Goal: Complete application form: Complete application form

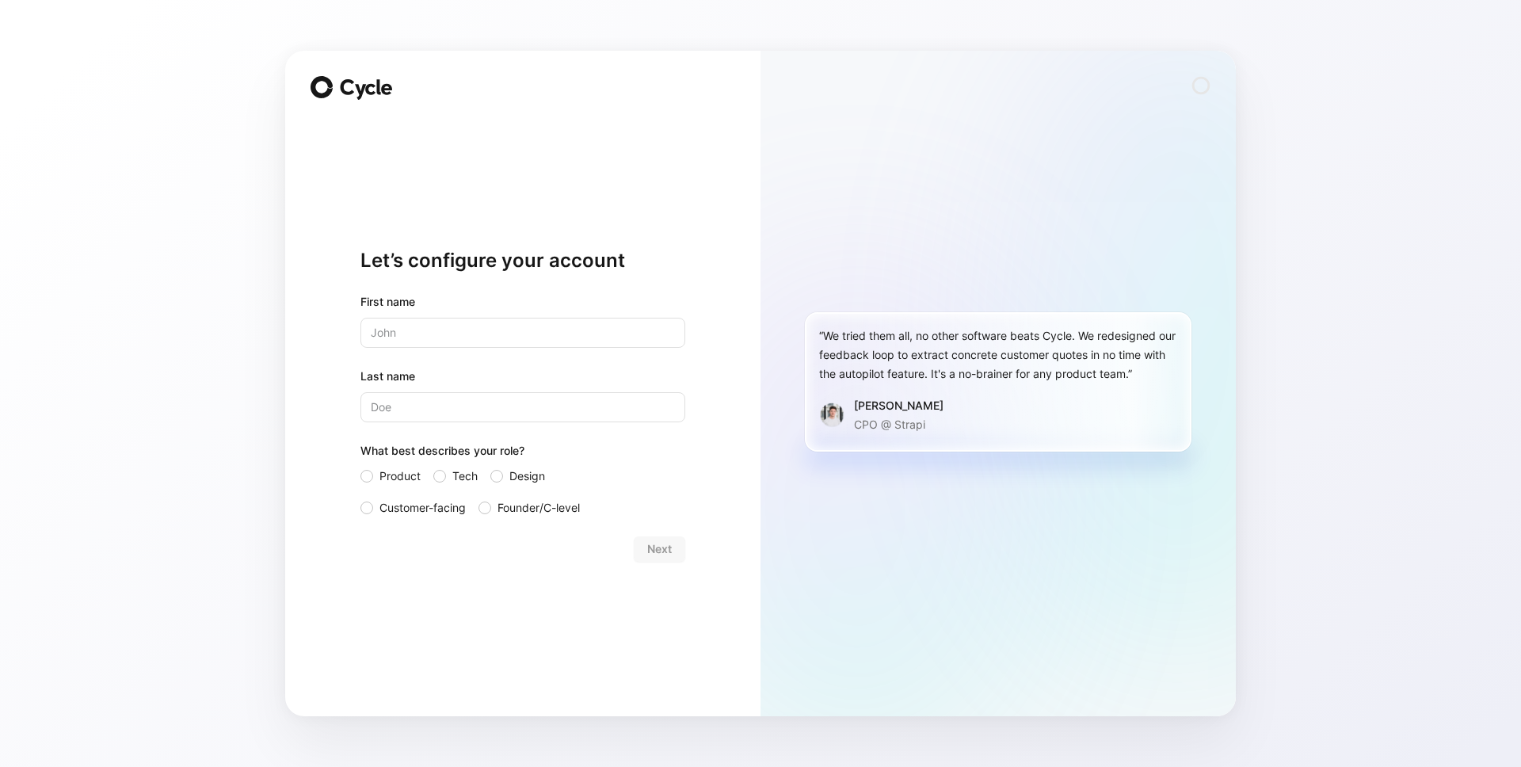
click at [540, 335] on input "text" at bounding box center [522, 333] width 325 height 30
type input "[PERSON_NAME]"
type input "Bretxa"
drag, startPoint x: 443, startPoint y: 552, endPoint x: 413, endPoint y: 426, distance: 129.5
click at [443, 552] on div "Next" at bounding box center [522, 548] width 325 height 25
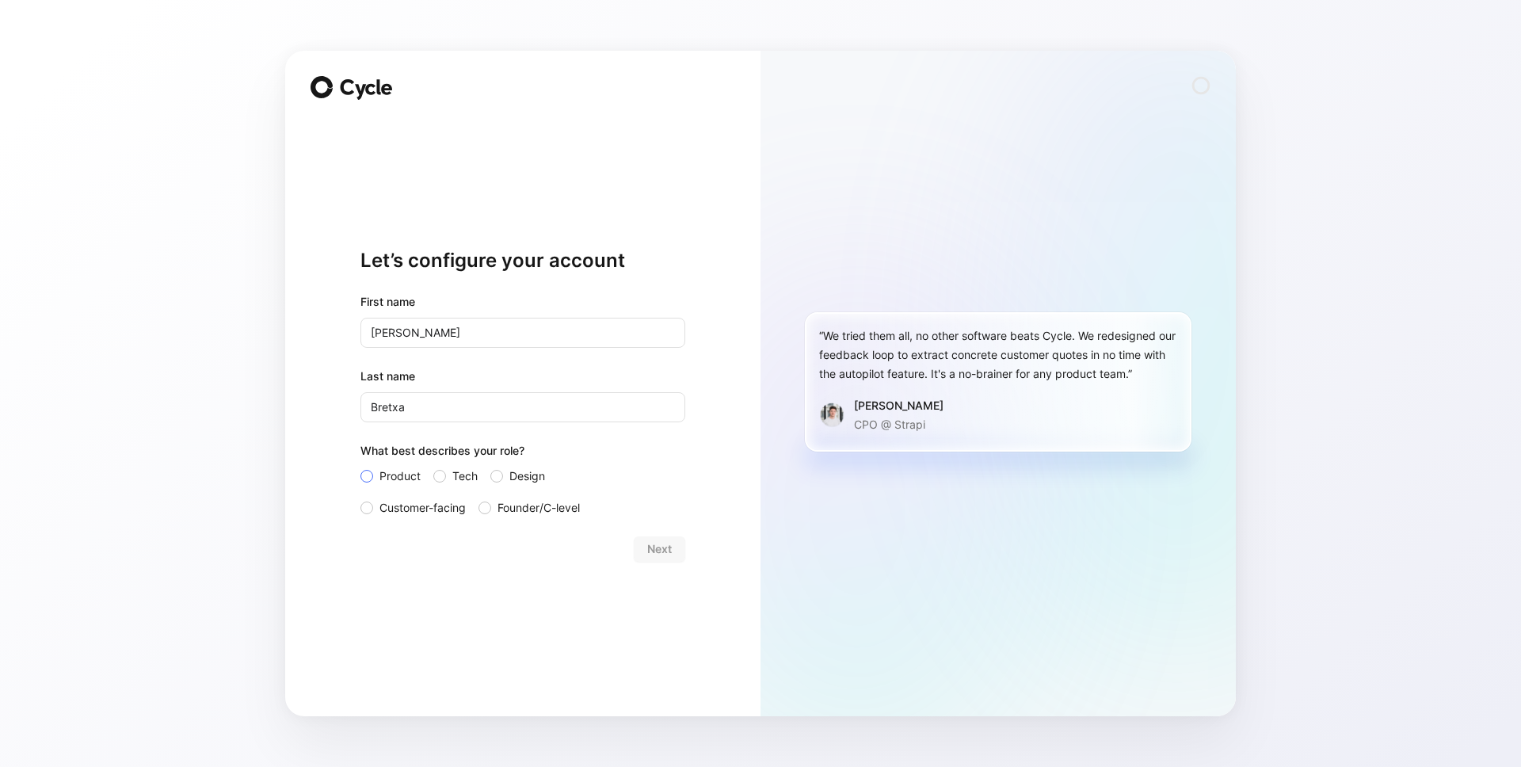
click at [387, 479] on span "Product" at bounding box center [400, 476] width 41 height 19
click at [360, 467] on input "Product" at bounding box center [360, 467] width 0 height 0
click at [660, 544] on span "Next" at bounding box center [659, 549] width 25 height 19
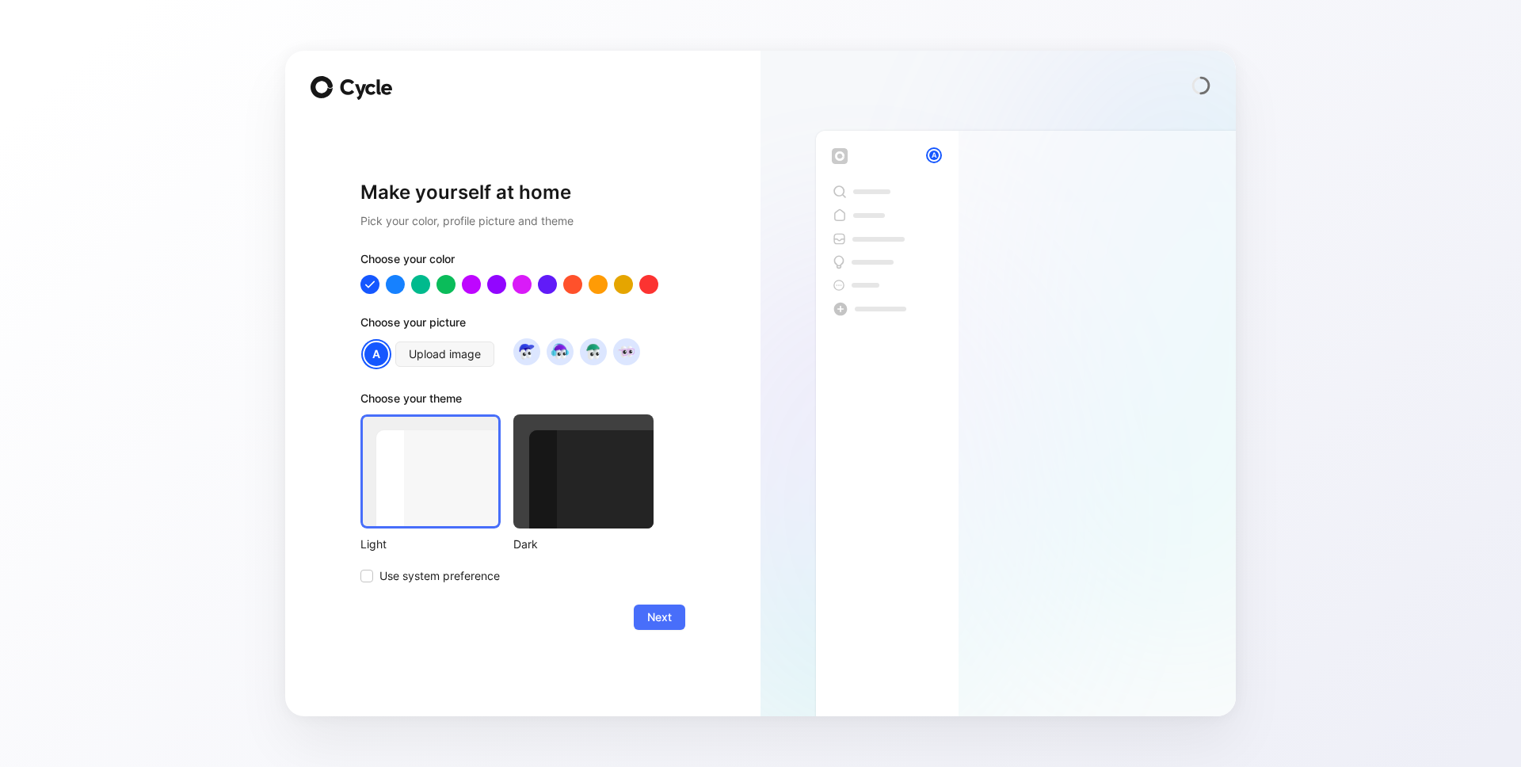
click at [603, 476] on div at bounding box center [583, 471] width 140 height 114
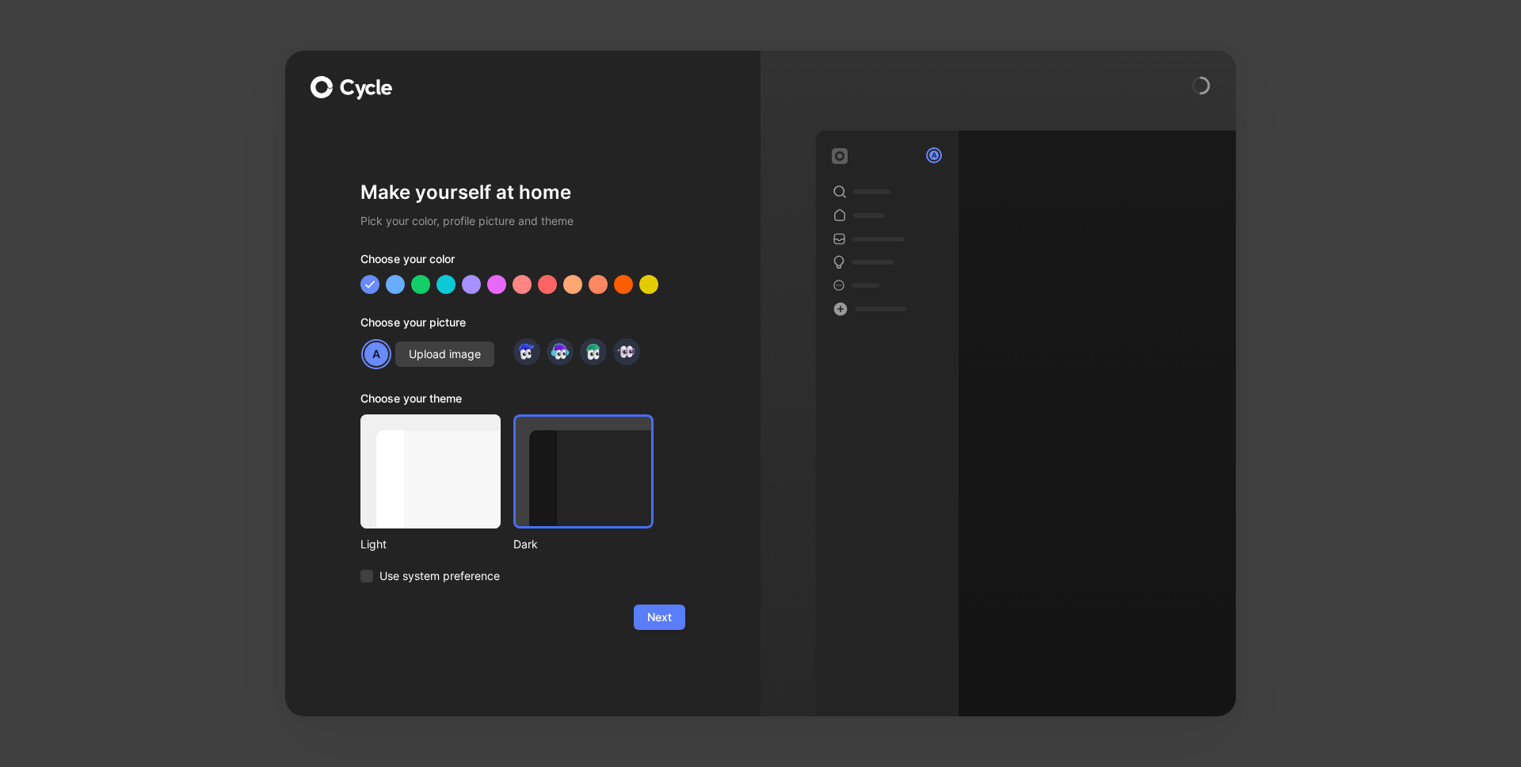
click at [658, 615] on span "Next" at bounding box center [659, 617] width 25 height 19
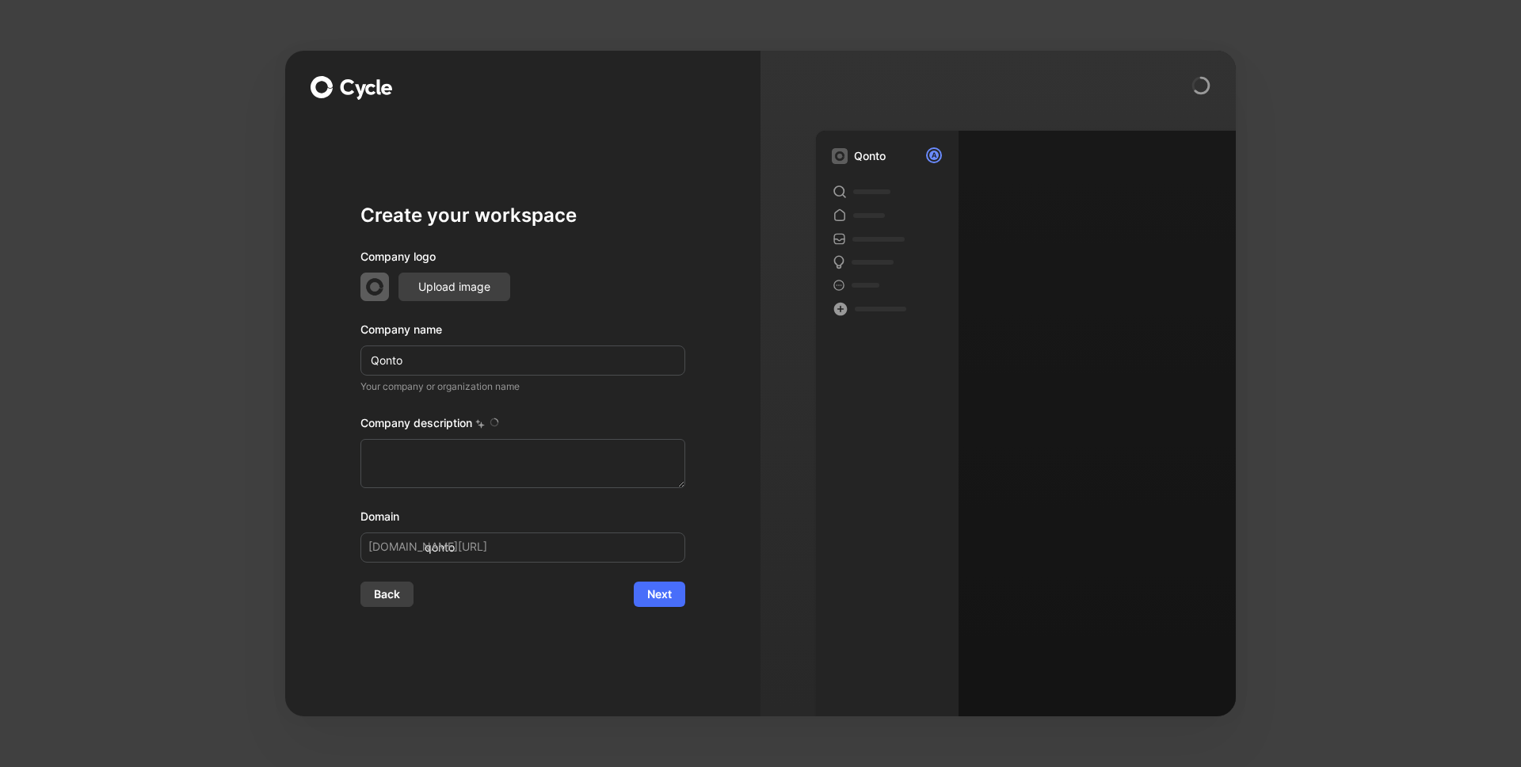
type textarea "Qonto is a European fintech company that provides business banking and financia…"
click at [655, 598] on span "Next" at bounding box center [659, 594] width 25 height 19
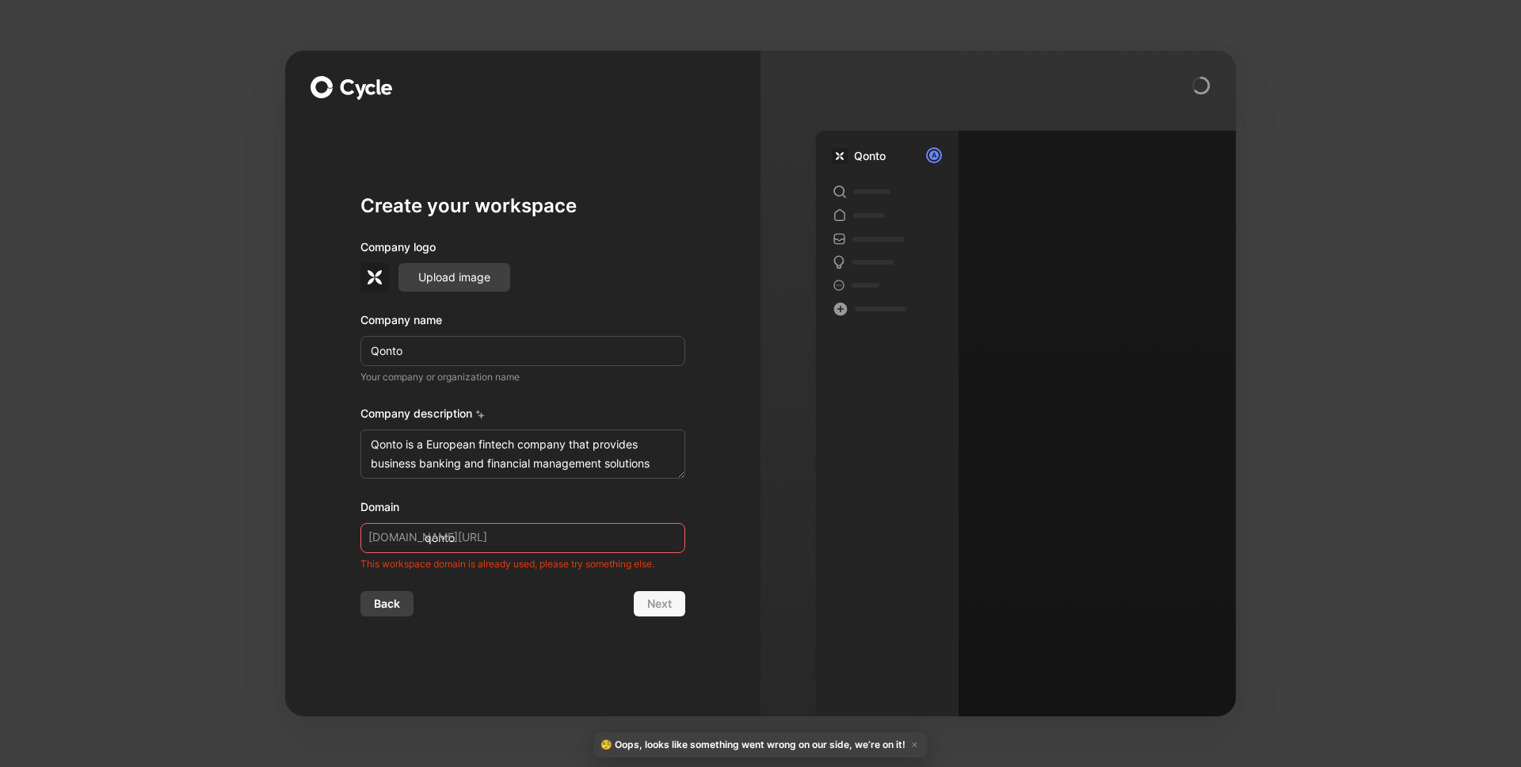
click at [481, 544] on input "qonto" at bounding box center [522, 538] width 325 height 30
click at [387, 605] on span "Back" at bounding box center [387, 603] width 26 height 19
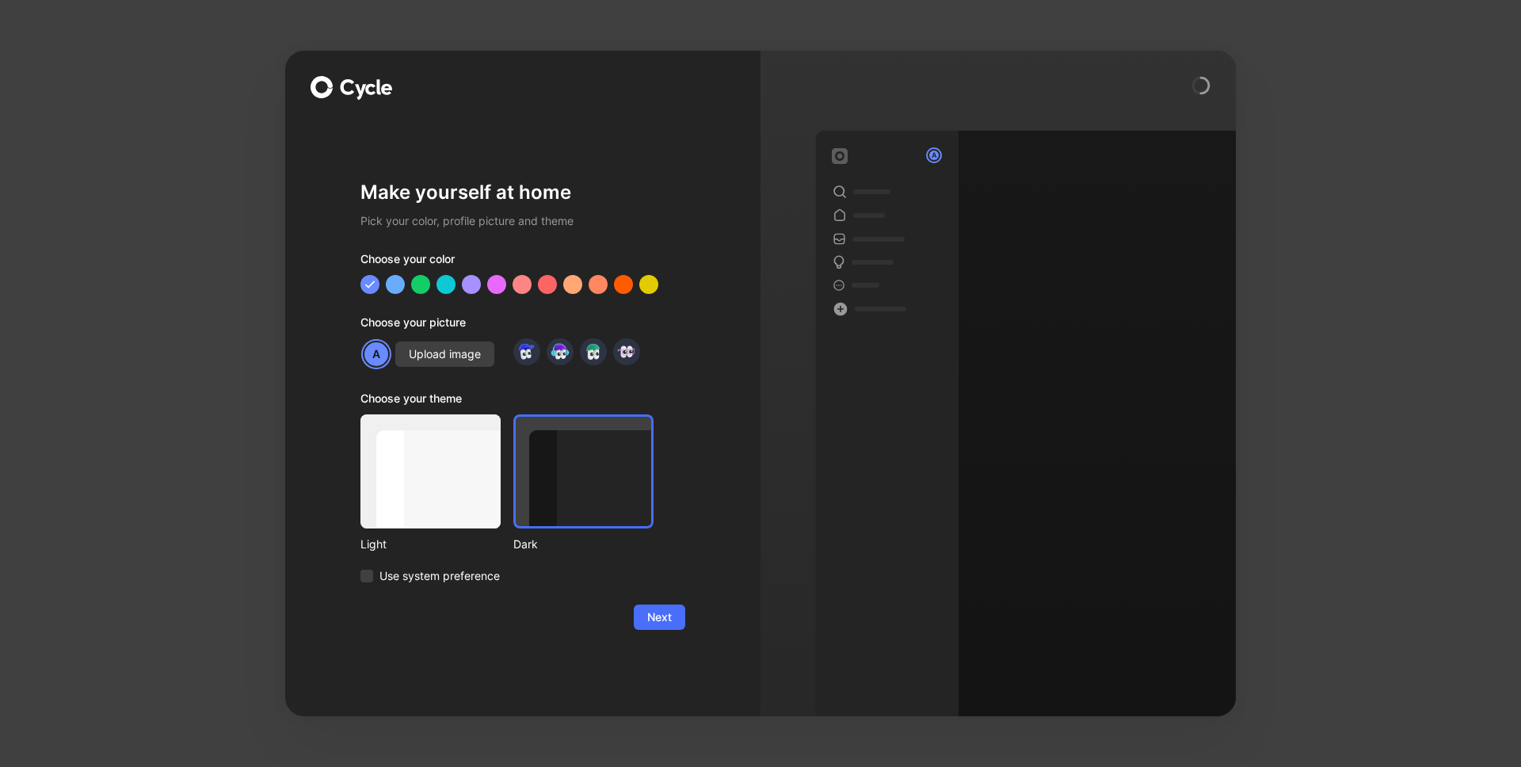
click at [911, 22] on div "Make yourself at home Pick your color, profile picture and theme Choose your co…" at bounding box center [760, 383] width 1521 height 767
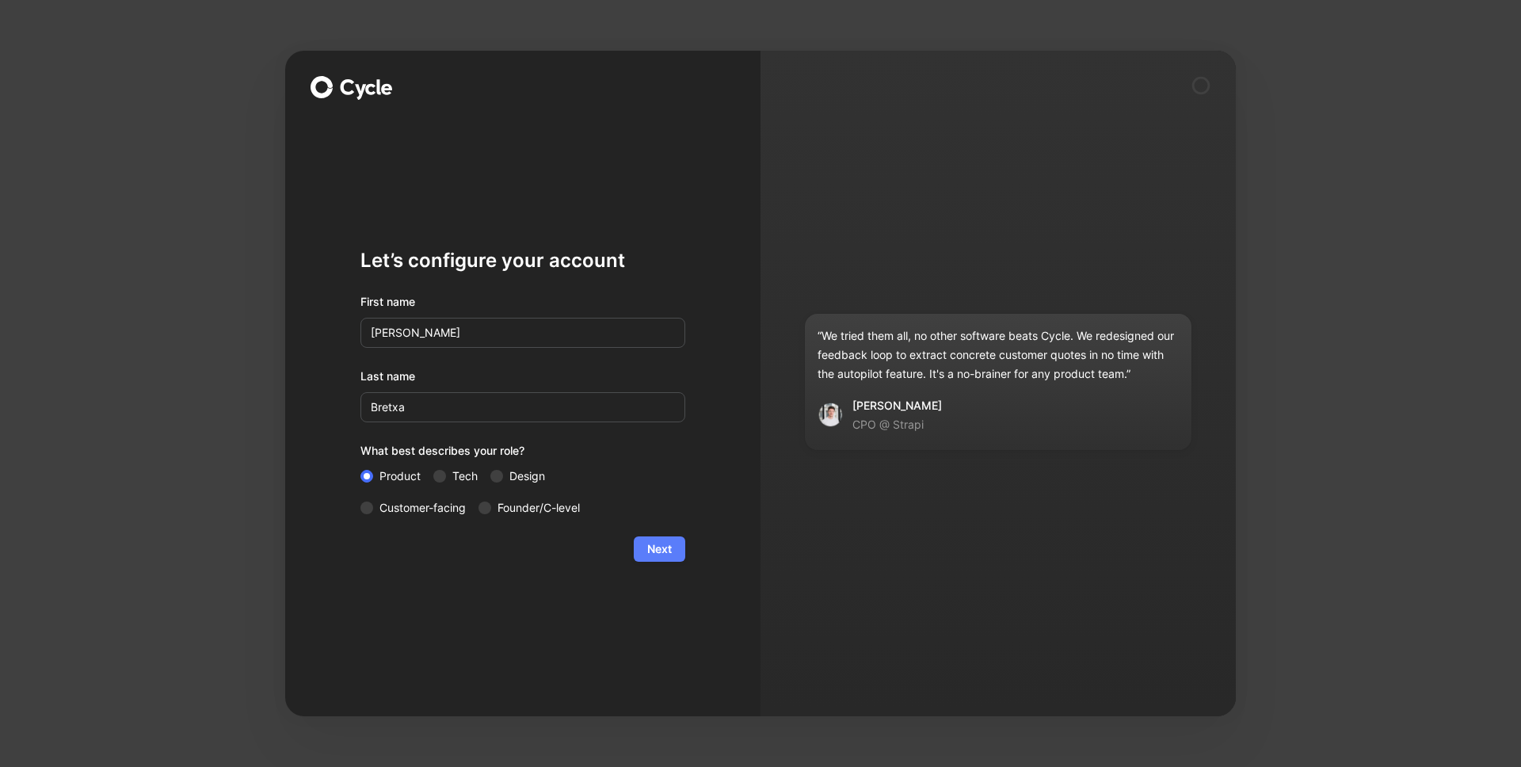
click at [666, 555] on span "Next" at bounding box center [659, 549] width 25 height 19
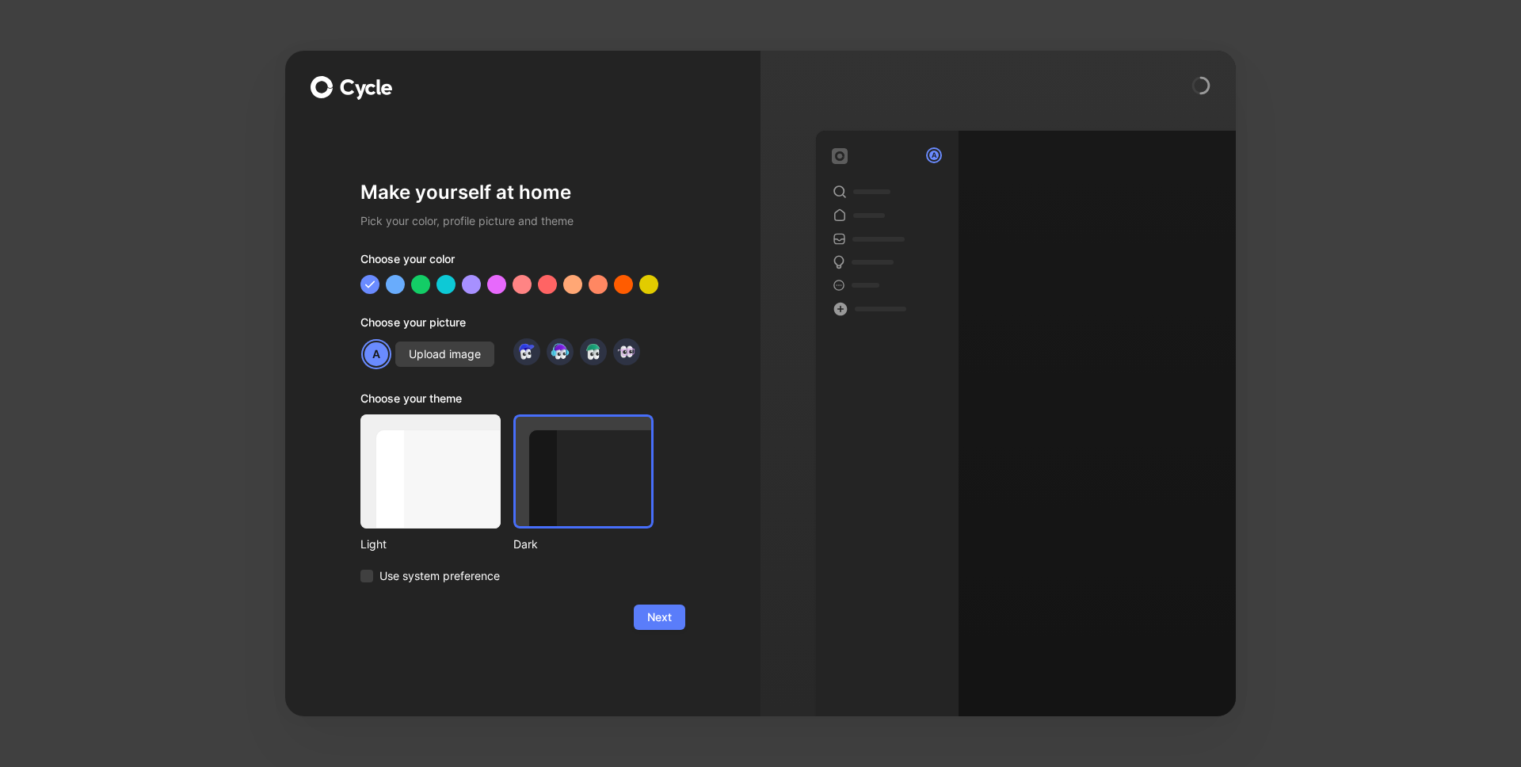
click at [652, 606] on button "Next" at bounding box center [659, 617] width 51 height 25
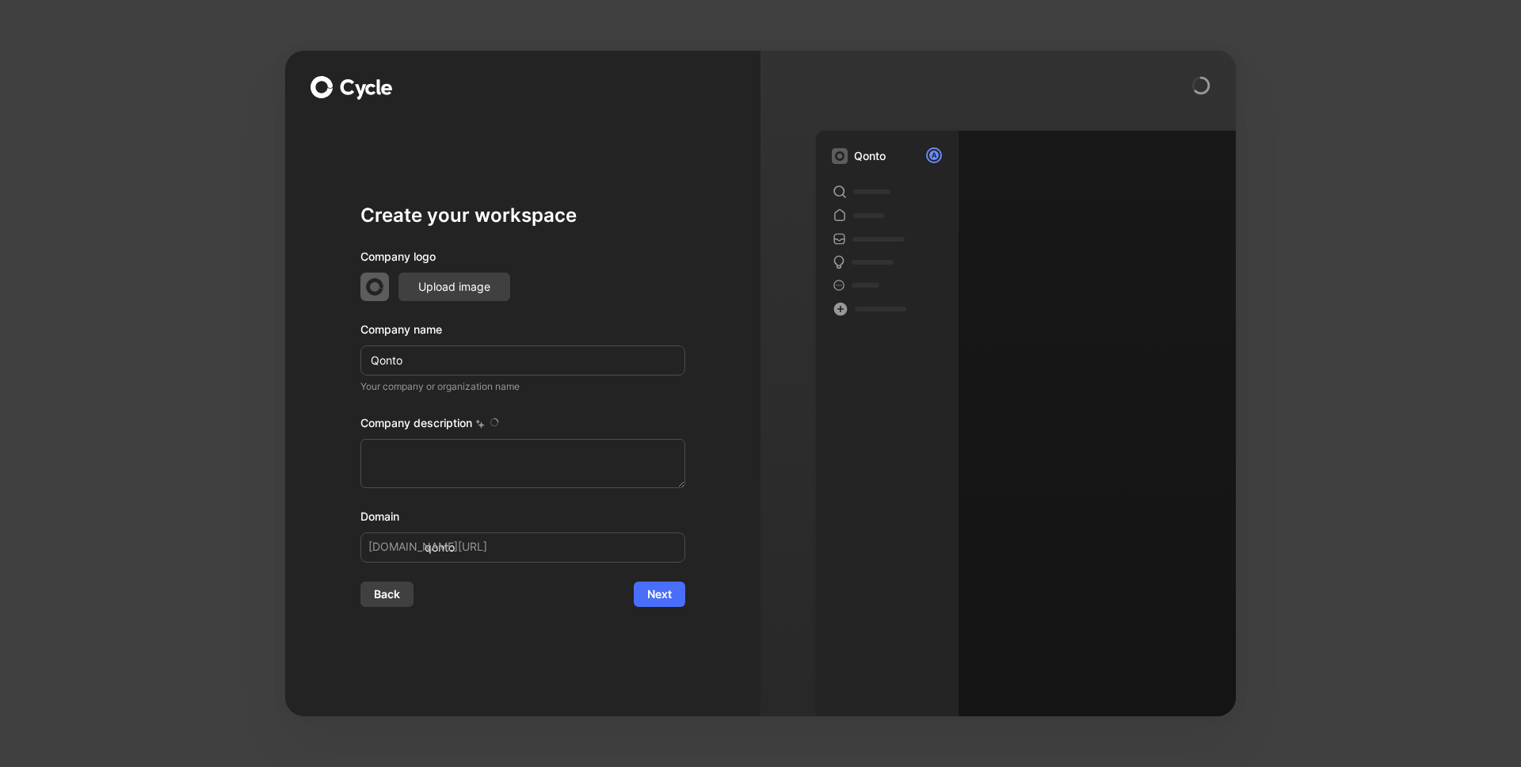
type textarea "Qonto is a European fintech company that provides business banking and financia…"
click at [454, 553] on input "qonto" at bounding box center [522, 547] width 325 height 30
click at [648, 582] on button "Next" at bounding box center [659, 594] width 51 height 25
